Goal: Check status: Check status

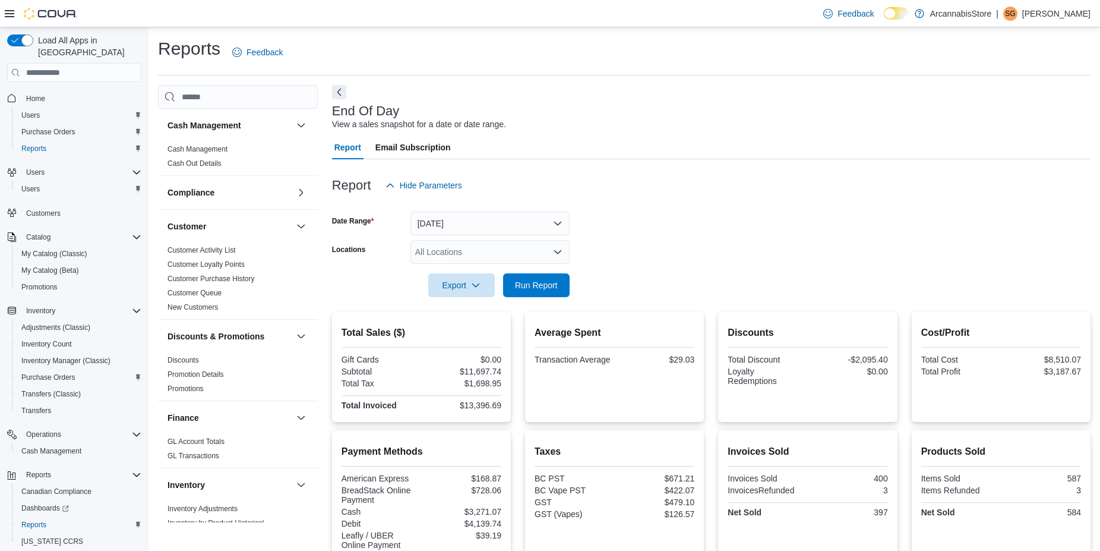
scroll to position [404, 0]
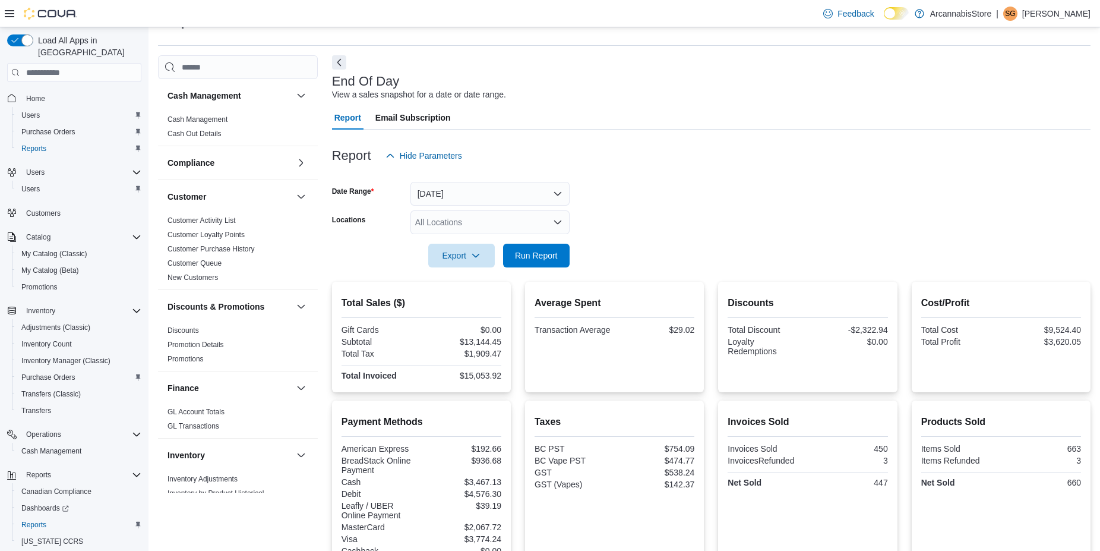
scroll to position [90, 0]
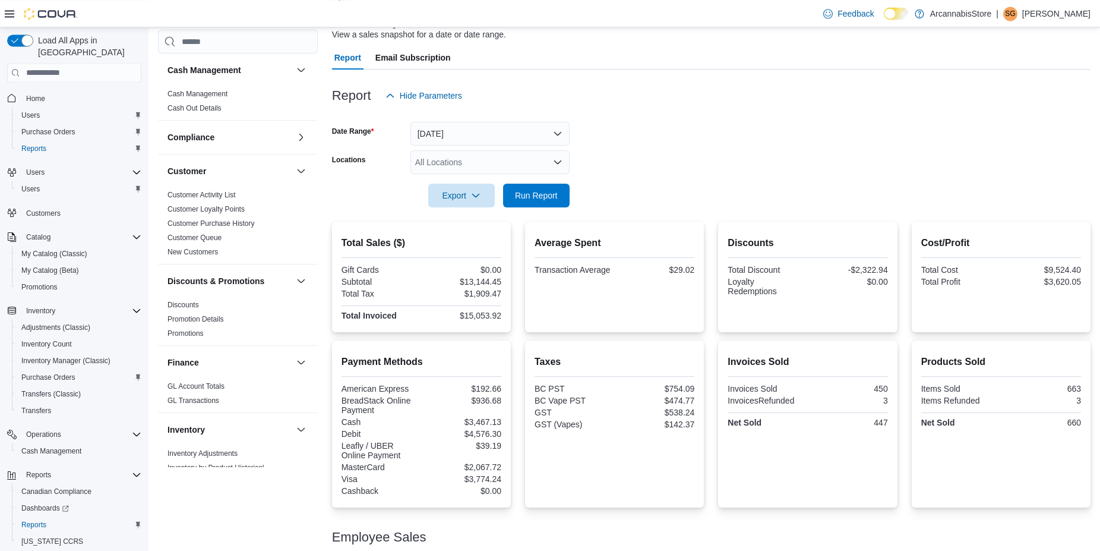
drag, startPoint x: 689, startPoint y: 256, endPoint x: 709, endPoint y: 359, distance: 105.4
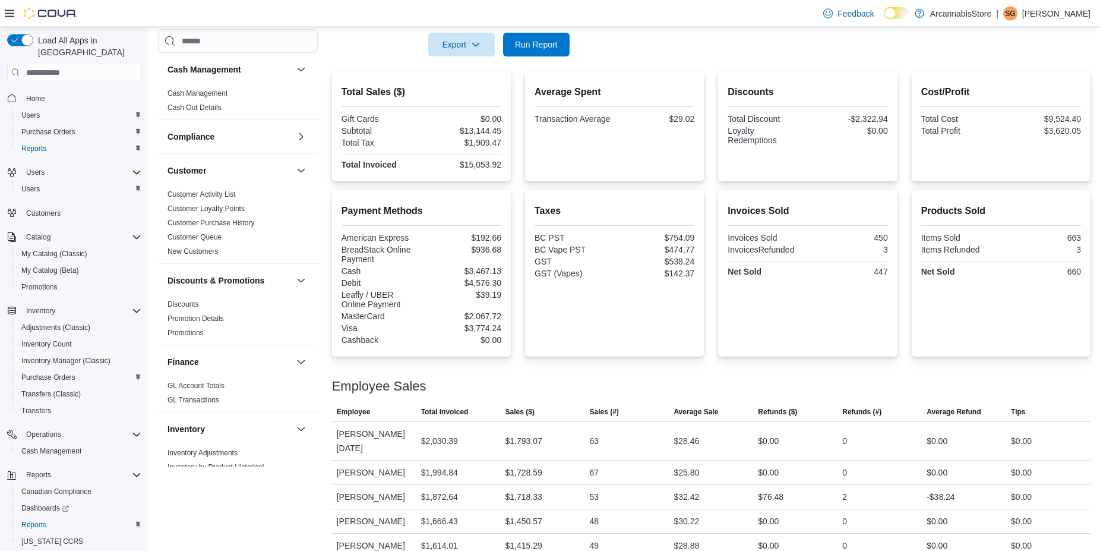
scroll to position [404, 0]
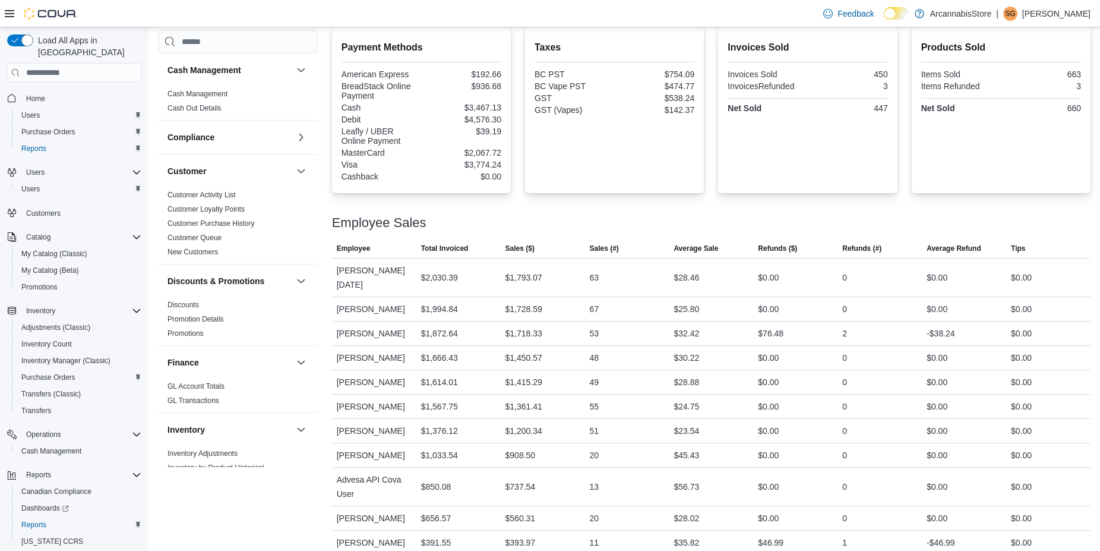
drag, startPoint x: 670, startPoint y: 69, endPoint x: 693, endPoint y: 171, distance: 104.8
